Goal: Use online tool/utility: Utilize a website feature to perform a specific function

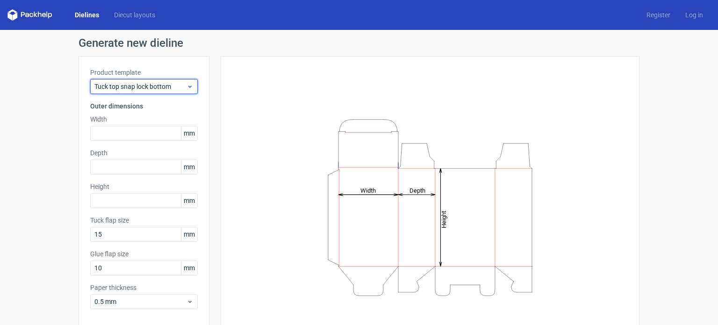
click at [148, 88] on span "Tuck top snap lock bottom" at bounding box center [140, 86] width 92 height 9
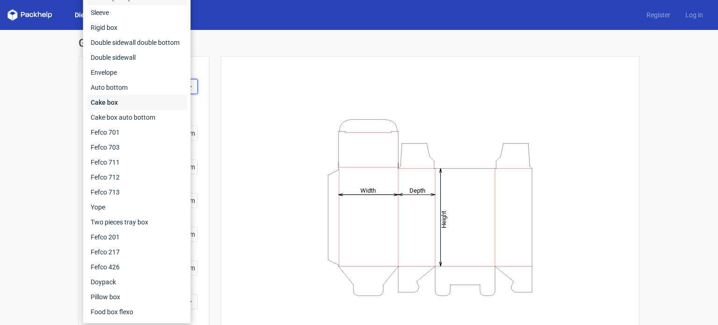
click at [124, 103] on div "Cake box" at bounding box center [137, 102] width 100 height 15
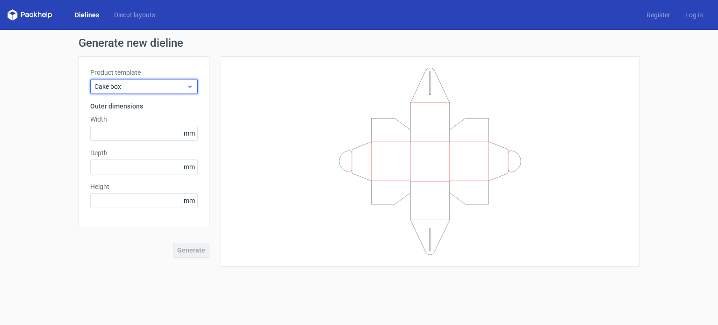
click at [147, 80] on div "Cake box" at bounding box center [144, 86] width 108 height 15
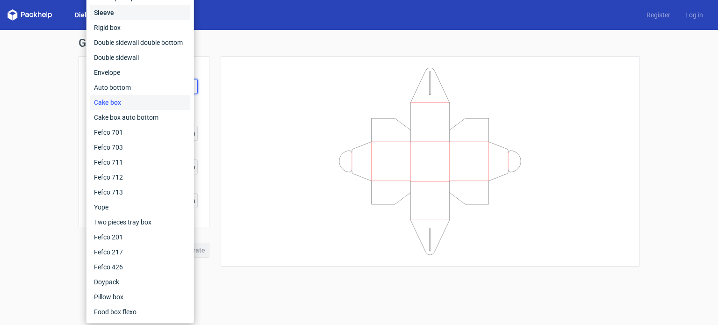
click at [118, 14] on div "Sleeve" at bounding box center [140, 12] width 100 height 15
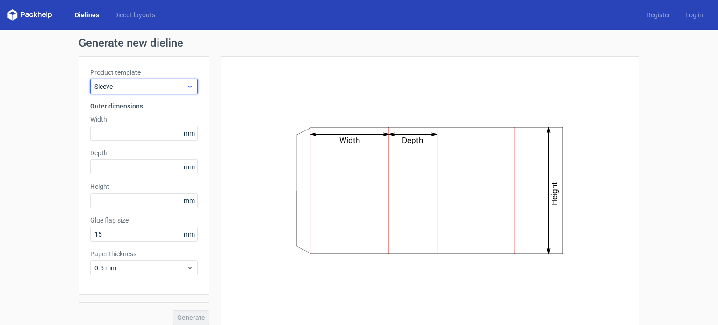
click at [121, 89] on span "Sleeve" at bounding box center [140, 86] width 92 height 9
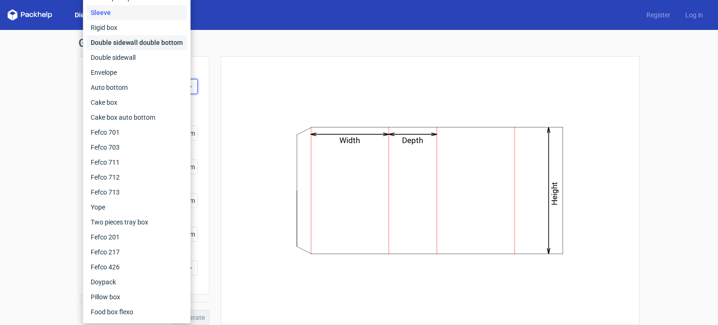
click at [108, 44] on div "Double sidewall double bottom" at bounding box center [137, 42] width 100 height 15
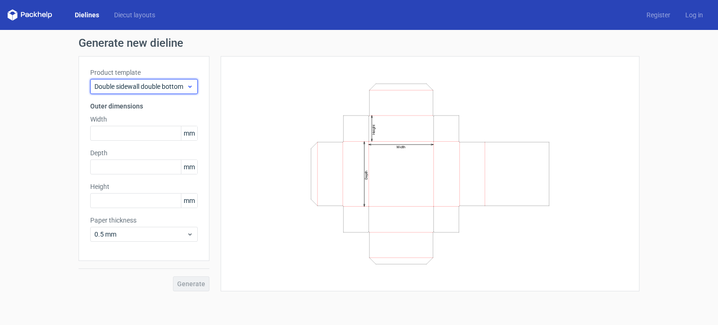
click at [154, 88] on span "Double sidewall double bottom" at bounding box center [140, 86] width 92 height 9
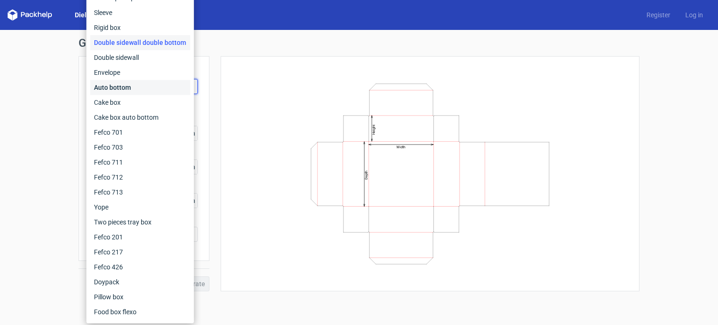
click at [117, 90] on div "Auto bottom" at bounding box center [140, 87] width 100 height 15
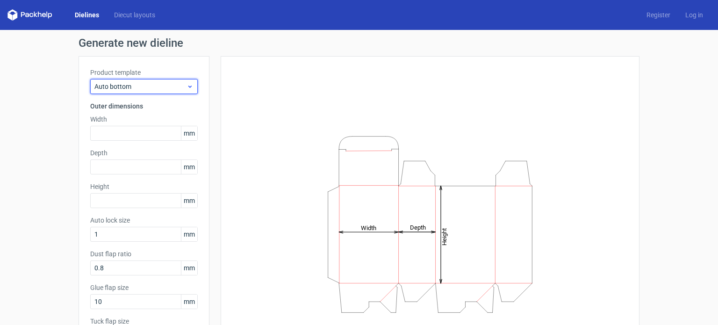
click at [155, 91] on span "Auto bottom" at bounding box center [140, 86] width 92 height 9
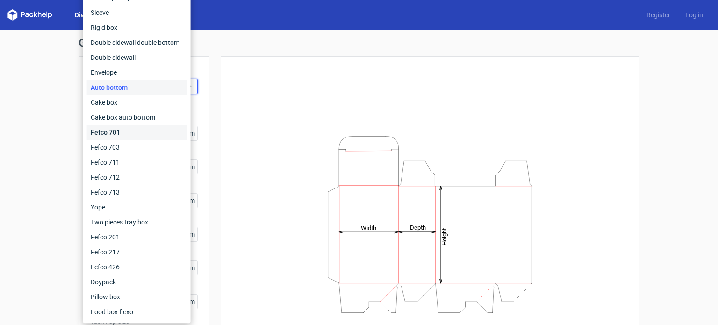
click at [120, 132] on div "Fefco 701" at bounding box center [137, 132] width 100 height 15
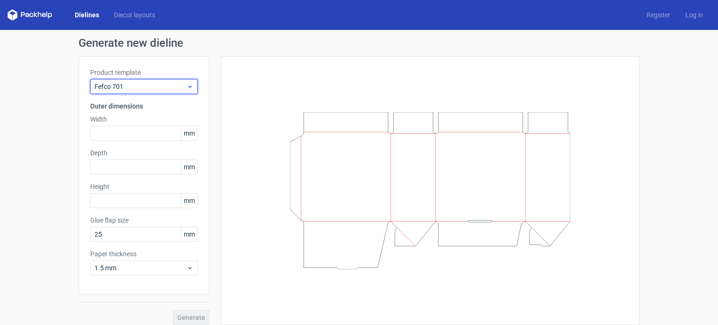
click at [148, 91] on span "Fefco 701" at bounding box center [140, 86] width 92 height 9
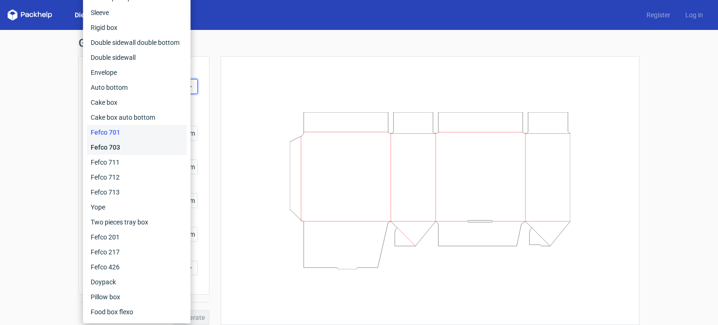
click at [118, 149] on div "Fefco 703" at bounding box center [137, 147] width 100 height 15
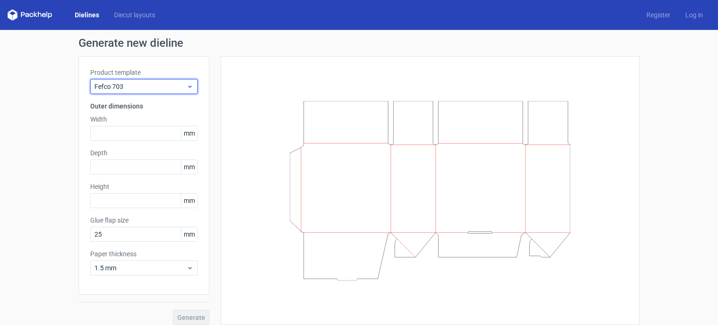
click at [143, 87] on span "Fefco 703" at bounding box center [140, 86] width 92 height 9
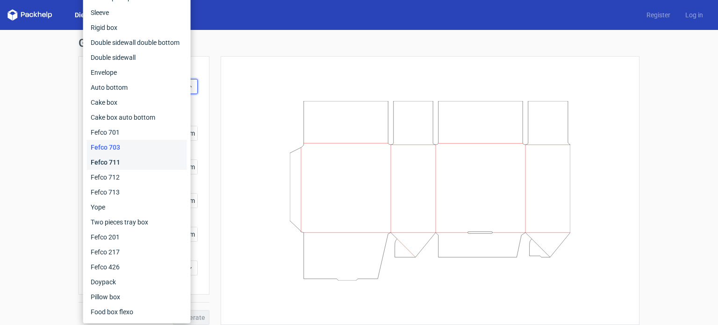
click at [110, 162] on div "Fefco 711" at bounding box center [137, 162] width 100 height 15
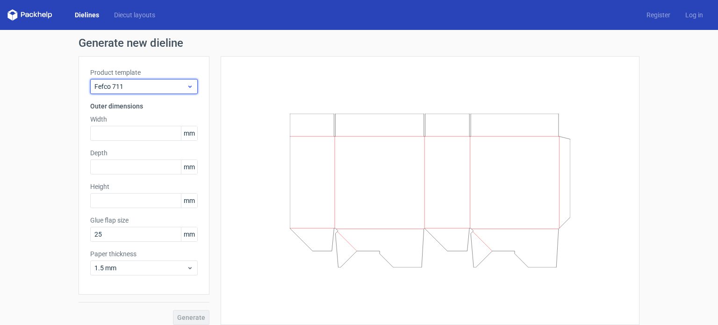
click at [145, 89] on span "Fefco 711" at bounding box center [140, 86] width 92 height 9
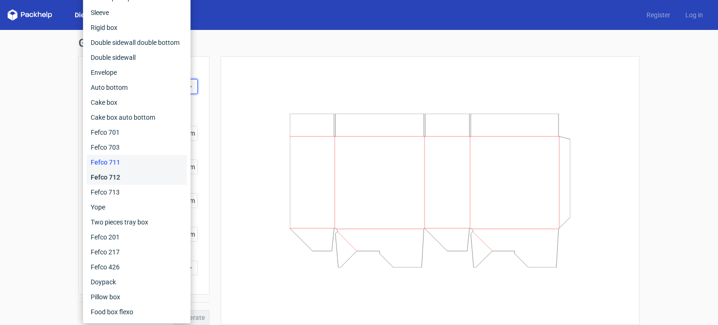
click at [104, 179] on div "Fefco 712" at bounding box center [137, 177] width 100 height 15
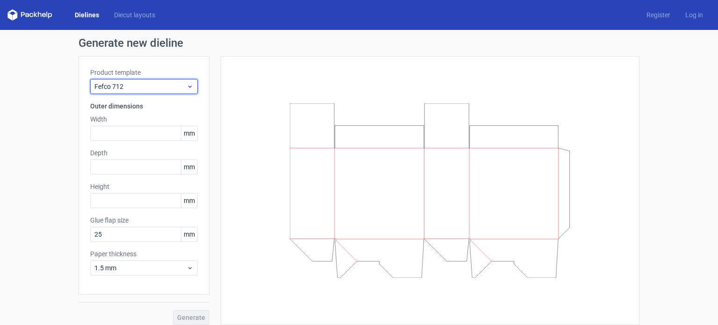
click at [148, 88] on span "Fefco 712" at bounding box center [140, 86] width 92 height 9
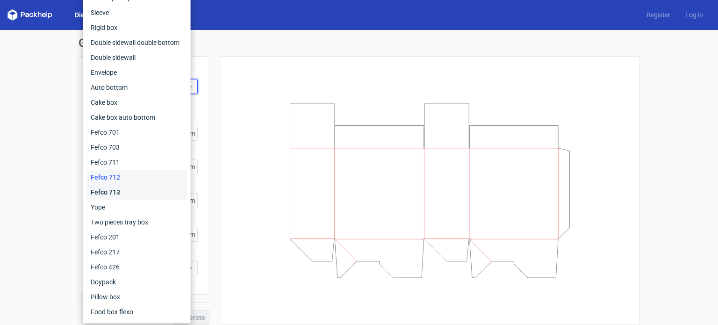
click at [115, 195] on div "Fefco 713" at bounding box center [137, 192] width 100 height 15
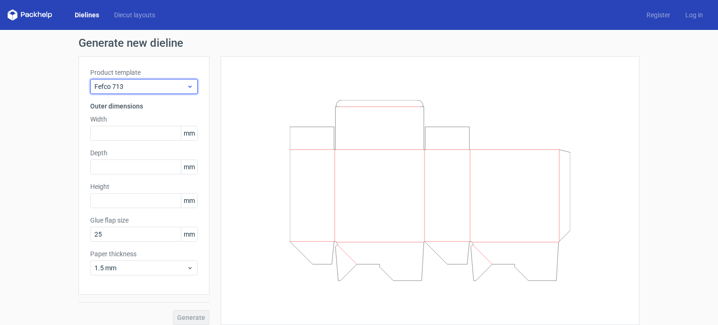
click at [148, 85] on span "Fefco 713" at bounding box center [140, 86] width 92 height 9
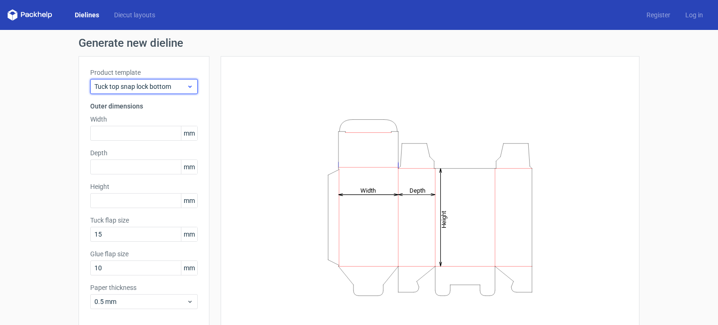
click at [161, 83] on span "Tuck top snap lock bottom" at bounding box center [140, 86] width 92 height 9
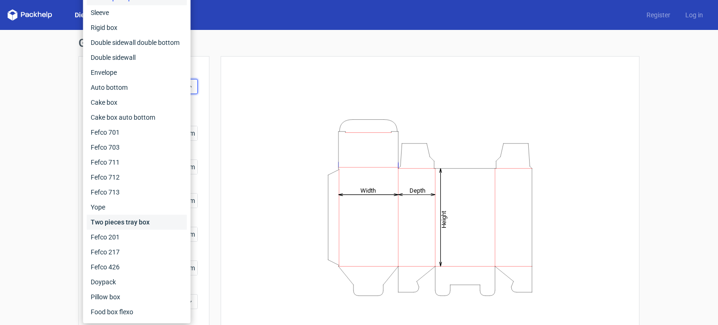
click at [113, 228] on div "Two pieces tray box" at bounding box center [137, 222] width 100 height 15
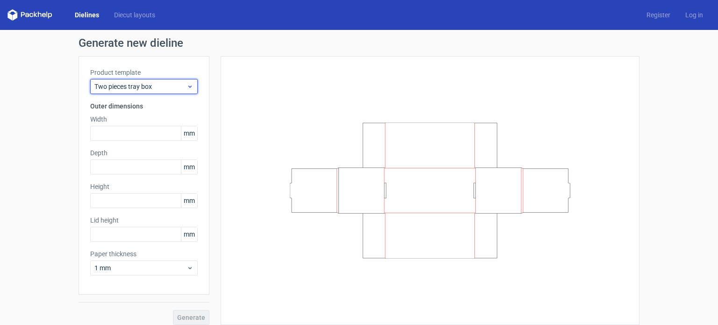
click at [152, 90] on span "Two pieces tray box" at bounding box center [140, 86] width 92 height 9
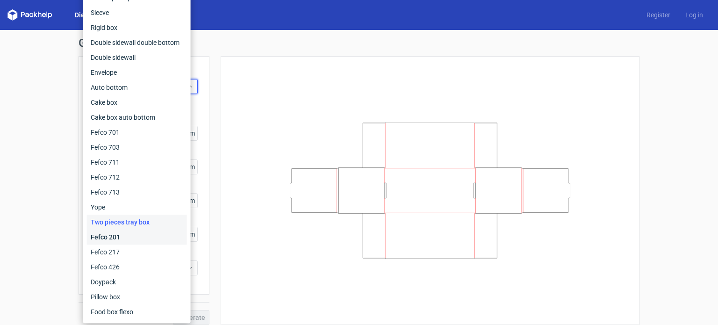
click at [113, 233] on div "Fefco 201" at bounding box center [137, 237] width 100 height 15
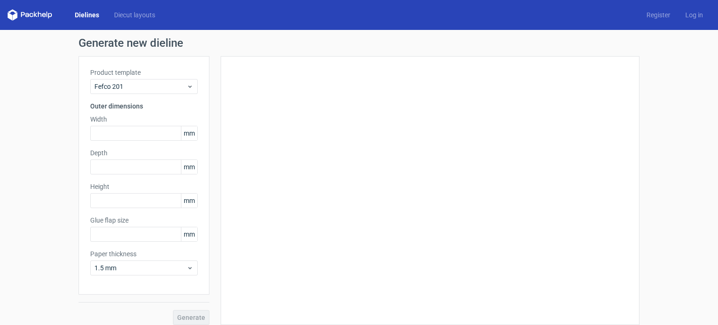
type input "20"
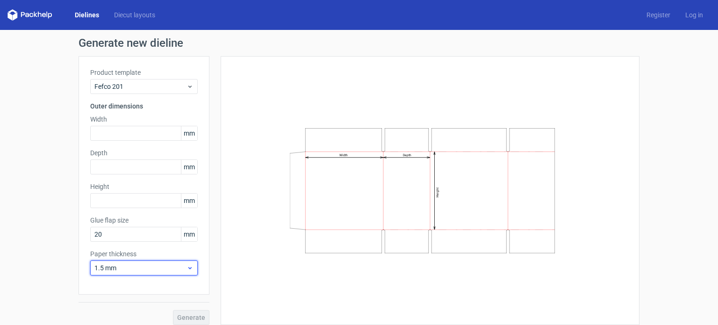
click at [128, 264] on span "1.5 mm" at bounding box center [140, 267] width 92 height 9
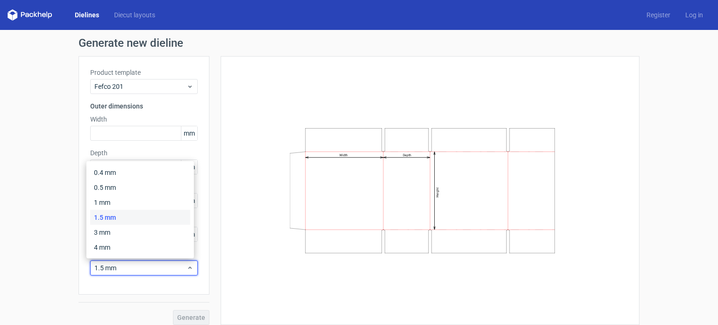
click at [234, 174] on div "Width Depth Height" at bounding box center [430, 191] width 396 height 246
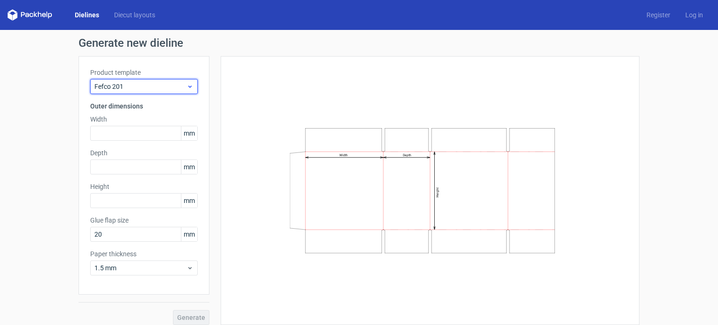
click at [164, 87] on span "Fefco 201" at bounding box center [140, 86] width 92 height 9
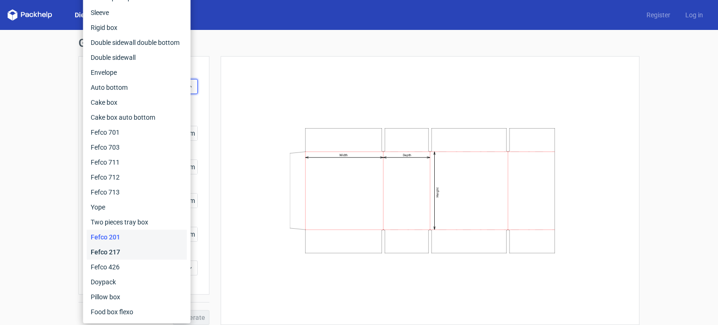
click at [112, 251] on div "Fefco 217" at bounding box center [137, 252] width 100 height 15
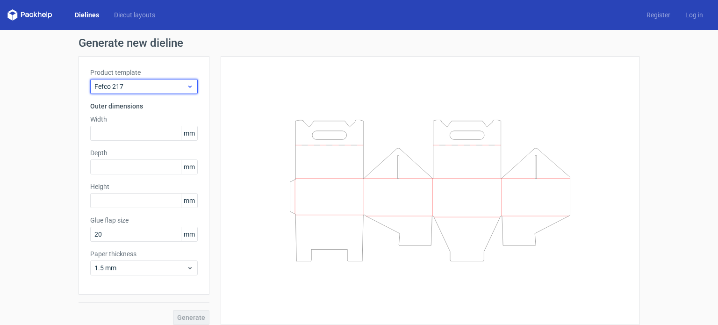
click at [148, 80] on div "Fefco 217" at bounding box center [144, 86] width 108 height 15
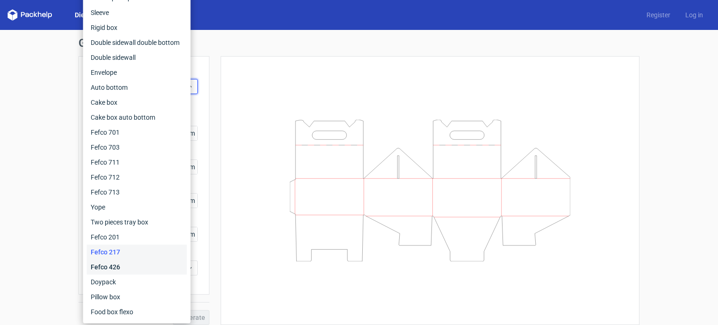
click at [112, 272] on div "Fefco 426" at bounding box center [137, 267] width 100 height 15
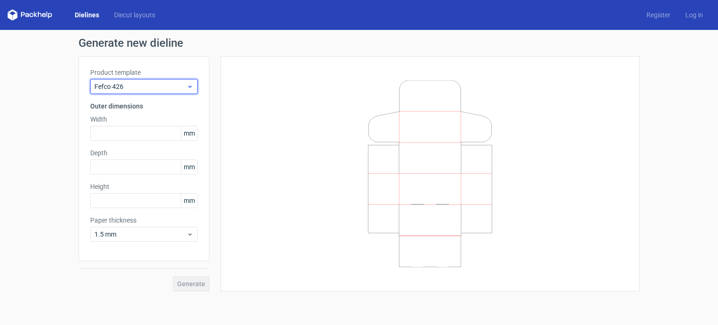
click at [167, 92] on div "Fefco 426" at bounding box center [144, 86] width 108 height 15
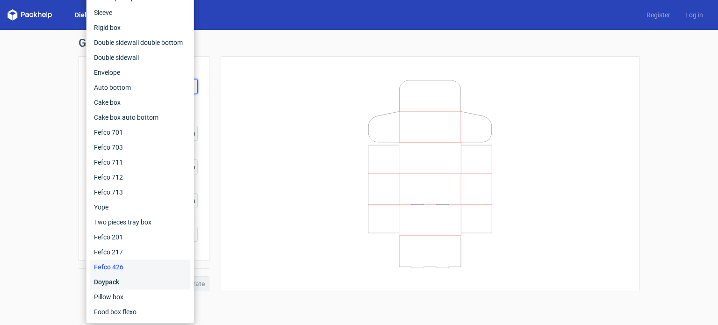
click at [112, 282] on div "Doypack" at bounding box center [140, 282] width 100 height 15
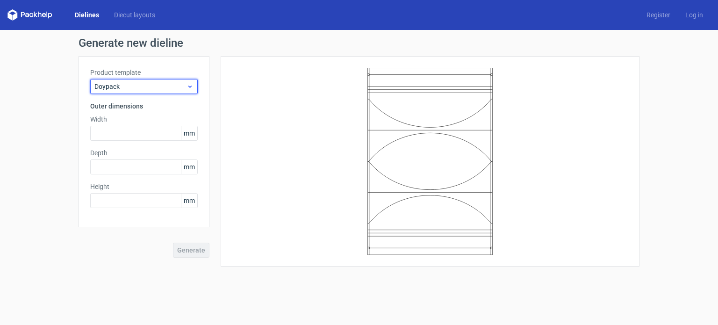
click at [161, 92] on div "Doypack" at bounding box center [144, 86] width 108 height 15
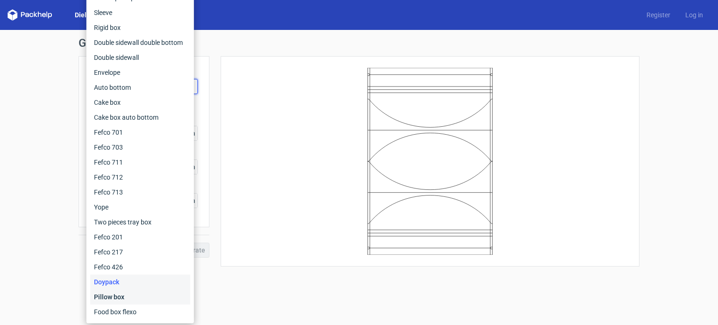
click at [110, 297] on div "Pillow box" at bounding box center [140, 296] width 100 height 15
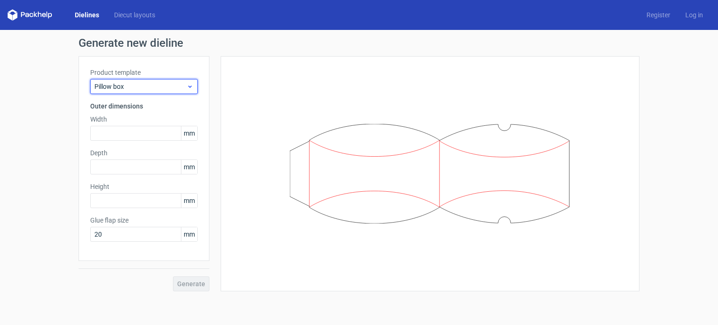
click at [163, 91] on div "Pillow box" at bounding box center [144, 86] width 108 height 15
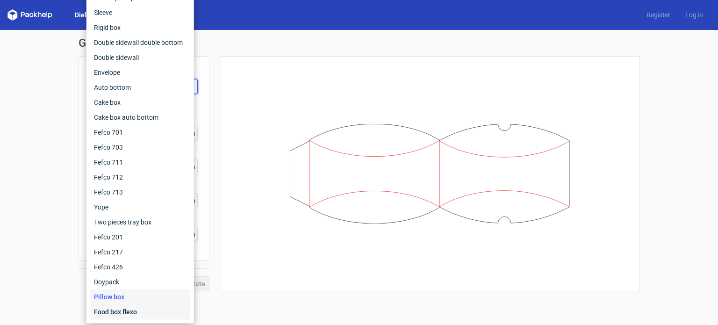
click at [127, 310] on div "Food box flexo" at bounding box center [140, 311] width 100 height 15
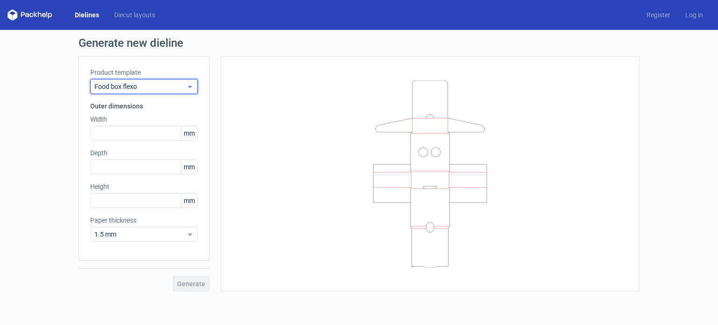
click at [161, 87] on span "Food box flexo" at bounding box center [140, 86] width 92 height 9
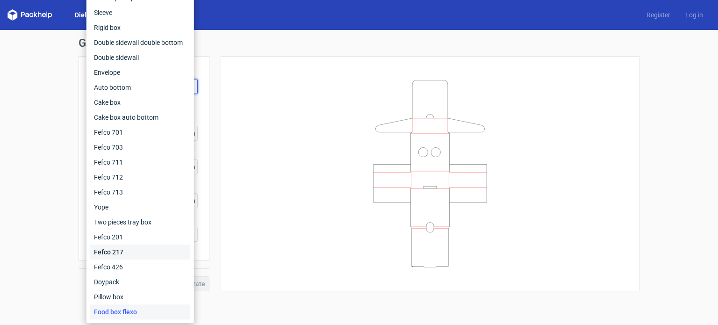
click at [149, 250] on div "Fefco 217" at bounding box center [140, 252] width 100 height 15
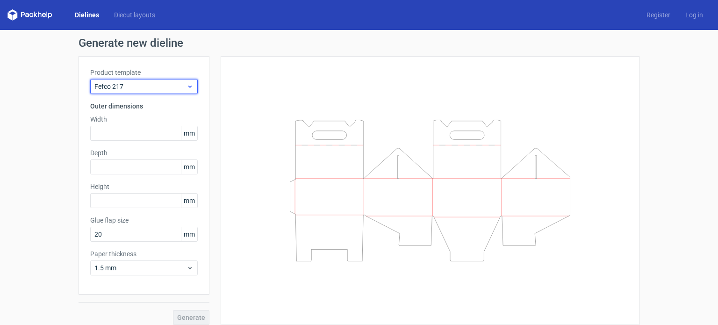
click at [124, 89] on span "Fefco 217" at bounding box center [140, 86] width 92 height 9
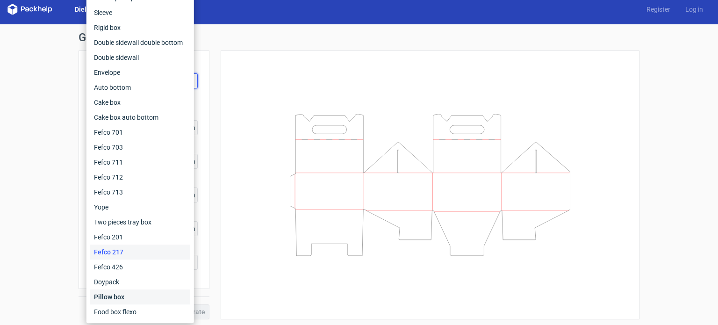
scroll to position [7, 0]
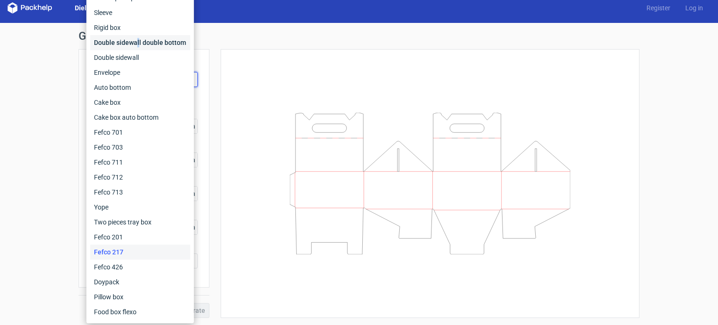
click at [137, 44] on div "Double sidewall double bottom" at bounding box center [140, 42] width 100 height 15
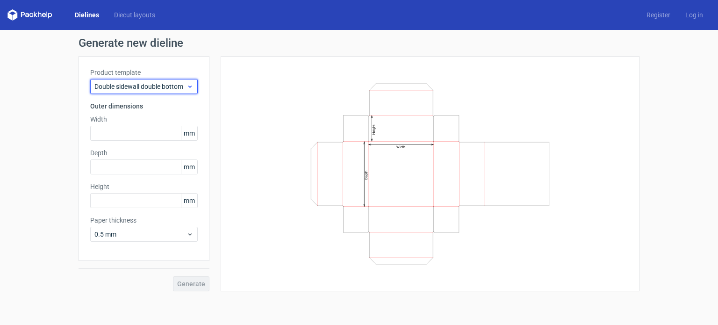
click at [144, 90] on span "Double sidewall double bottom" at bounding box center [140, 86] width 92 height 9
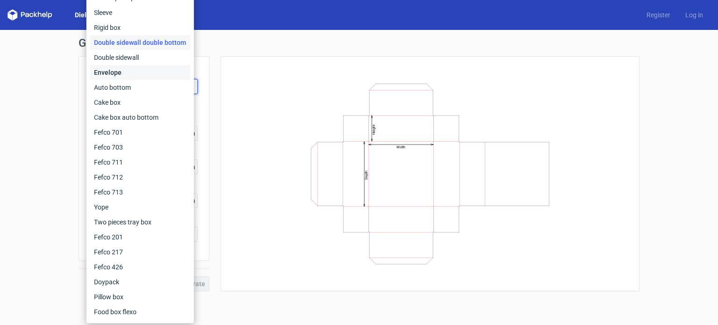
click at [118, 74] on div "Envelope" at bounding box center [140, 72] width 100 height 15
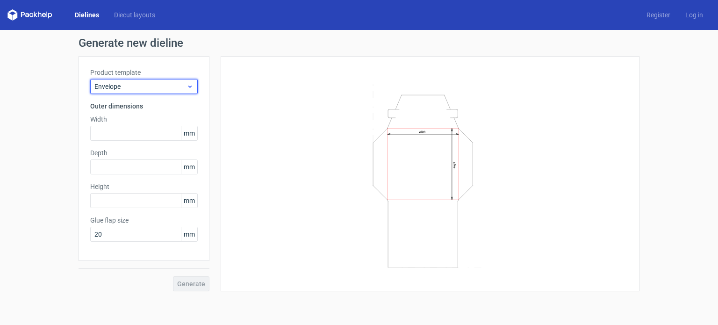
click at [147, 85] on span "Envelope" at bounding box center [140, 86] width 92 height 9
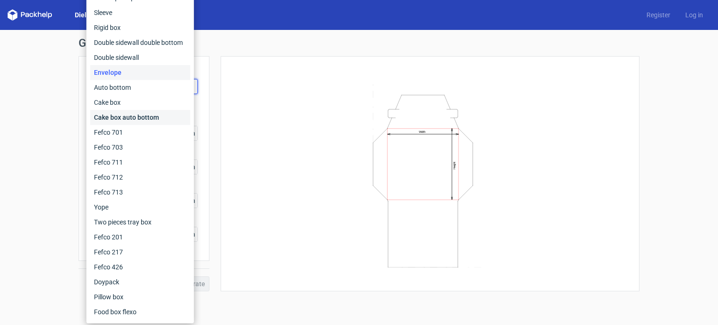
click at [117, 110] on div "Cake box auto bottom" at bounding box center [140, 117] width 100 height 15
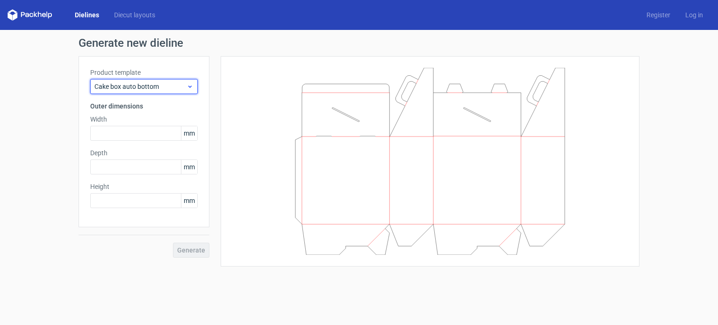
click at [145, 82] on span "Cake box auto bottom" at bounding box center [140, 86] width 92 height 9
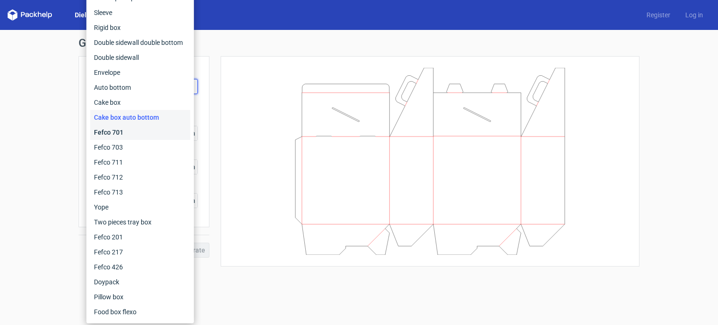
click at [120, 130] on div "Fefco 701" at bounding box center [140, 132] width 100 height 15
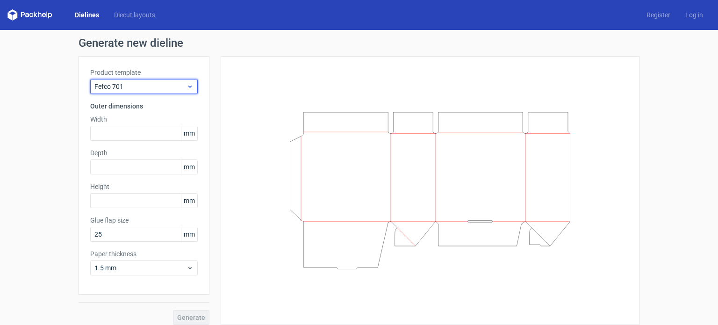
click at [142, 84] on span "Fefco 701" at bounding box center [140, 86] width 92 height 9
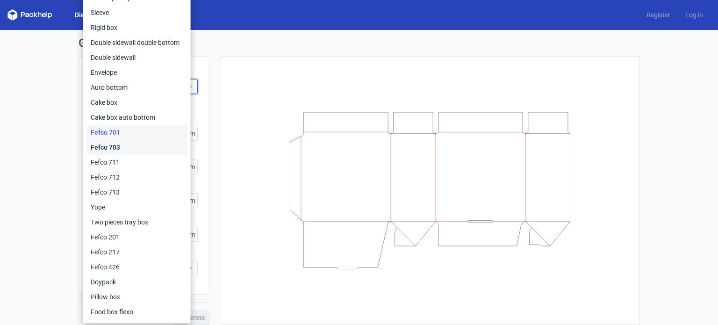
click at [105, 149] on div "Fefco 703" at bounding box center [137, 147] width 100 height 15
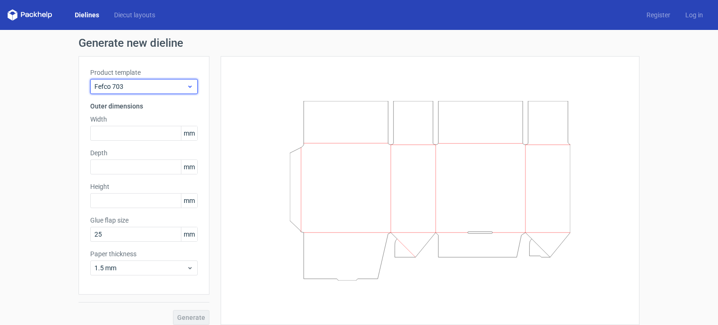
click at [122, 89] on span "Fefco 703" at bounding box center [140, 86] width 92 height 9
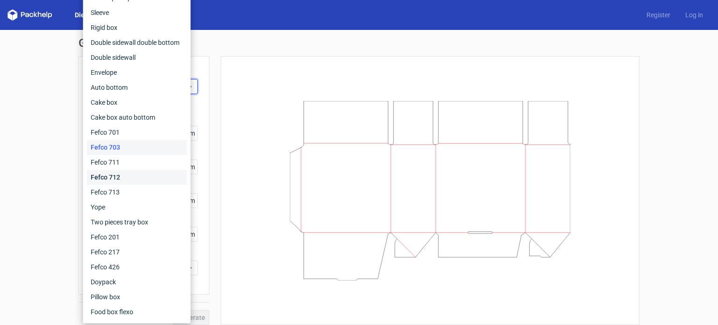
click at [110, 179] on div "Fefco 712" at bounding box center [137, 177] width 100 height 15
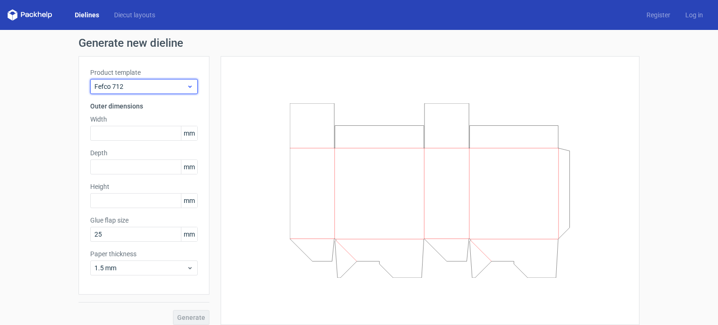
click at [138, 88] on span "Fefco 712" at bounding box center [140, 86] width 92 height 9
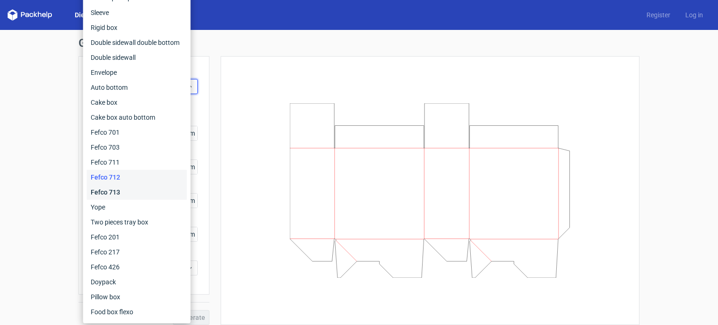
click at [112, 193] on div "Fefco 713" at bounding box center [137, 192] width 100 height 15
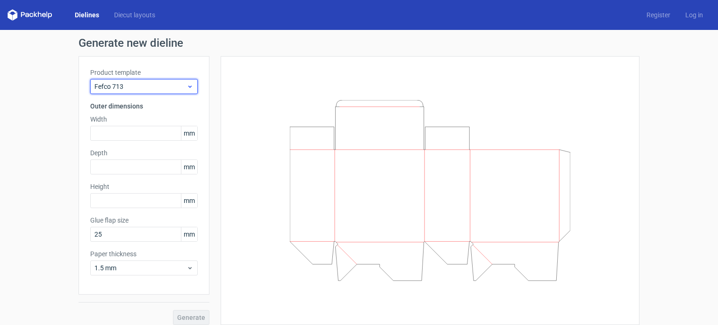
click at [147, 88] on span "Fefco 713" at bounding box center [140, 86] width 92 height 9
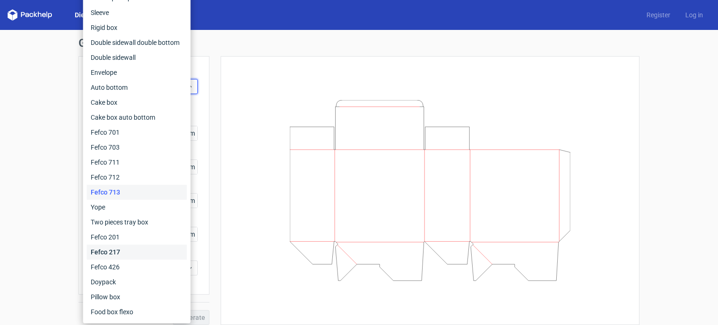
click at [117, 253] on div "Fefco 217" at bounding box center [137, 252] width 100 height 15
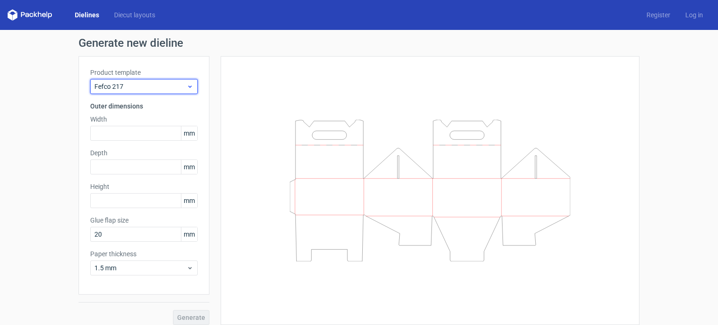
click at [146, 88] on span "Fefco 217" at bounding box center [140, 86] width 92 height 9
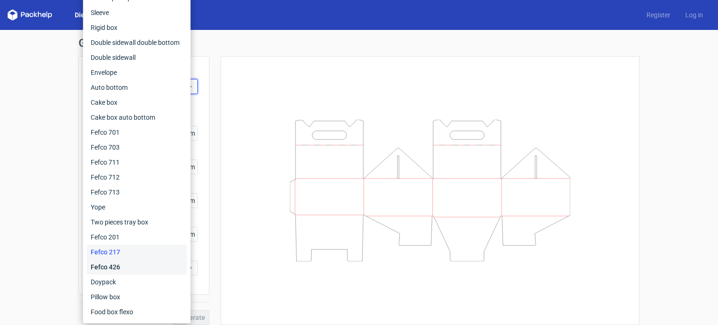
click at [124, 267] on div "Fefco 426" at bounding box center [137, 267] width 100 height 15
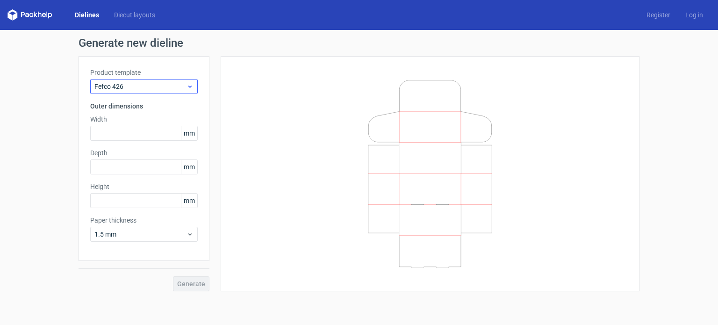
click at [168, 79] on div "Product template Fefco 426" at bounding box center [144, 81] width 108 height 26
click at [170, 84] on span "Fefco 426" at bounding box center [140, 86] width 92 height 9
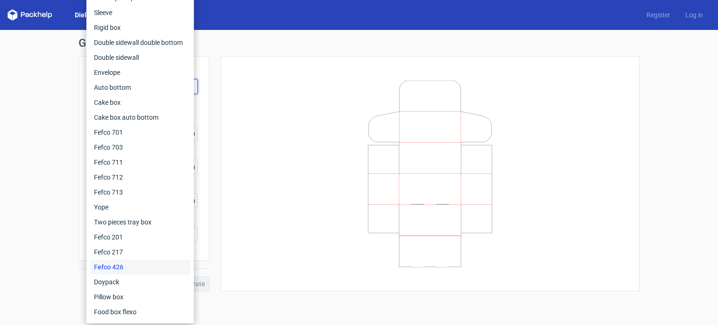
click at [36, 52] on div "Generate new dieline Product template Fefco 426 Outer dimensions Width mm Depth…" at bounding box center [359, 164] width 718 height 269
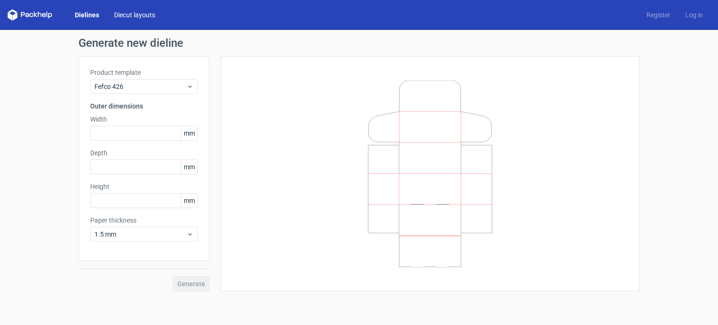
click at [140, 13] on link "Diecut layouts" at bounding box center [135, 14] width 56 height 9
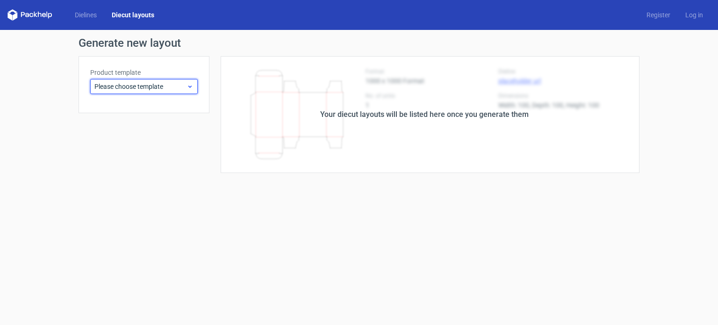
click at [169, 87] on span "Please choose template" at bounding box center [140, 86] width 92 height 9
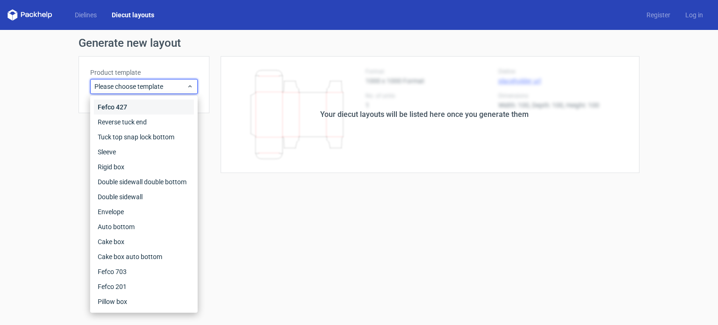
click at [146, 108] on div "Fefco 427" at bounding box center [144, 107] width 100 height 15
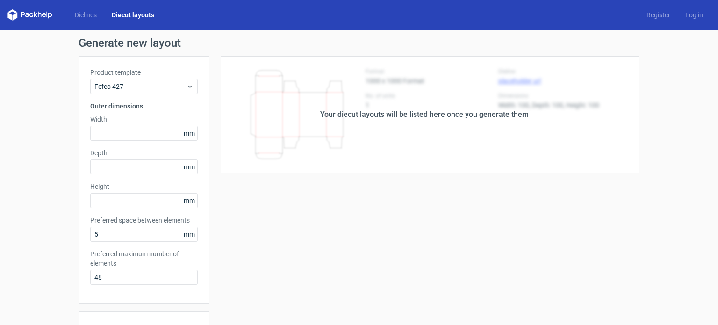
click at [228, 173] on div "Your diecut layouts will be listed here once you generate them Height Depth Wid…" at bounding box center [425, 276] width 430 height 440
click at [154, 86] on span "Fefco 427" at bounding box center [140, 86] width 92 height 9
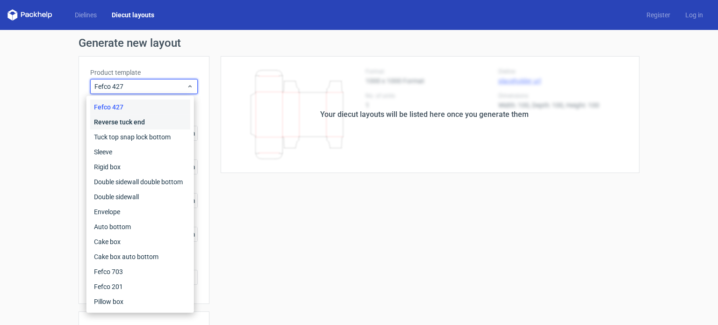
click at [131, 123] on div "Reverse tuck end" at bounding box center [140, 122] width 100 height 15
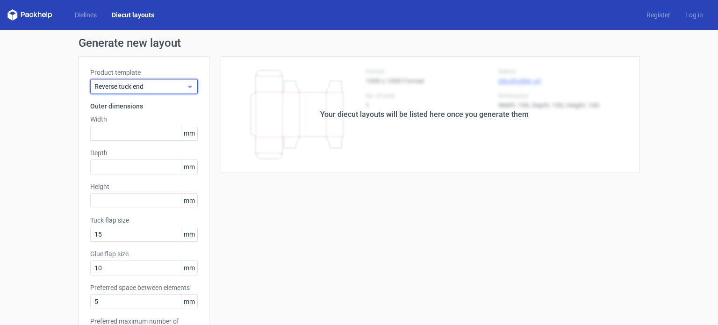
click at [134, 86] on span "Reverse tuck end" at bounding box center [140, 86] width 92 height 9
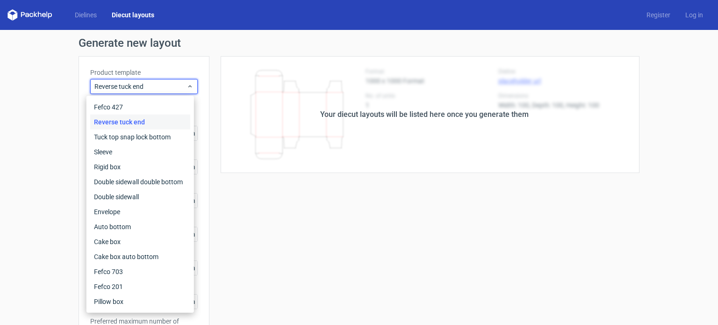
click at [211, 85] on div "Your diecut layouts will be listed here once you generate them" at bounding box center [425, 114] width 430 height 117
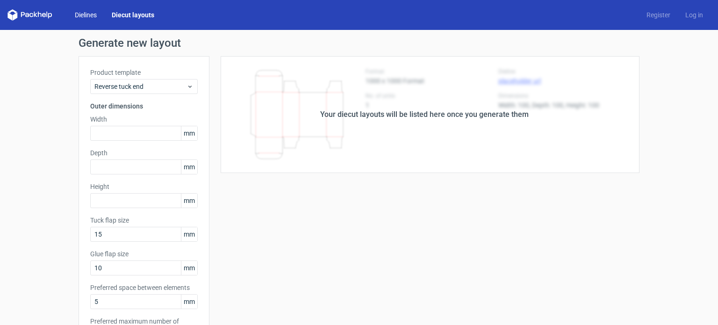
click at [94, 16] on link "Dielines" at bounding box center [85, 14] width 37 height 9
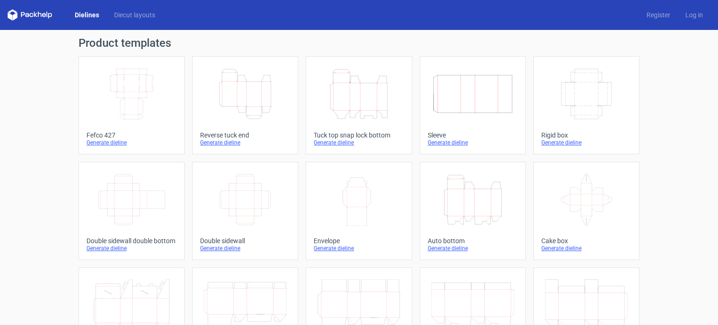
click at [109, 132] on div "Fefco 427" at bounding box center [132, 134] width 90 height 7
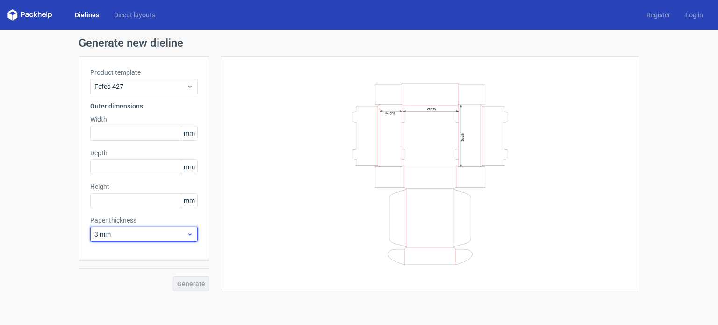
click at [145, 234] on span "3 mm" at bounding box center [140, 234] width 92 height 9
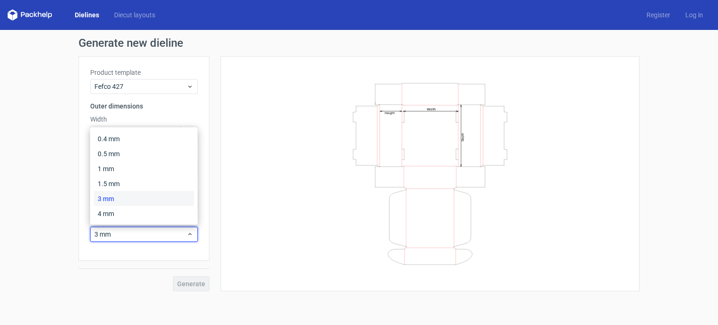
click at [273, 180] on div "Width Depth Height" at bounding box center [430, 174] width 396 height 212
